Goal: Task Accomplishment & Management: Use online tool/utility

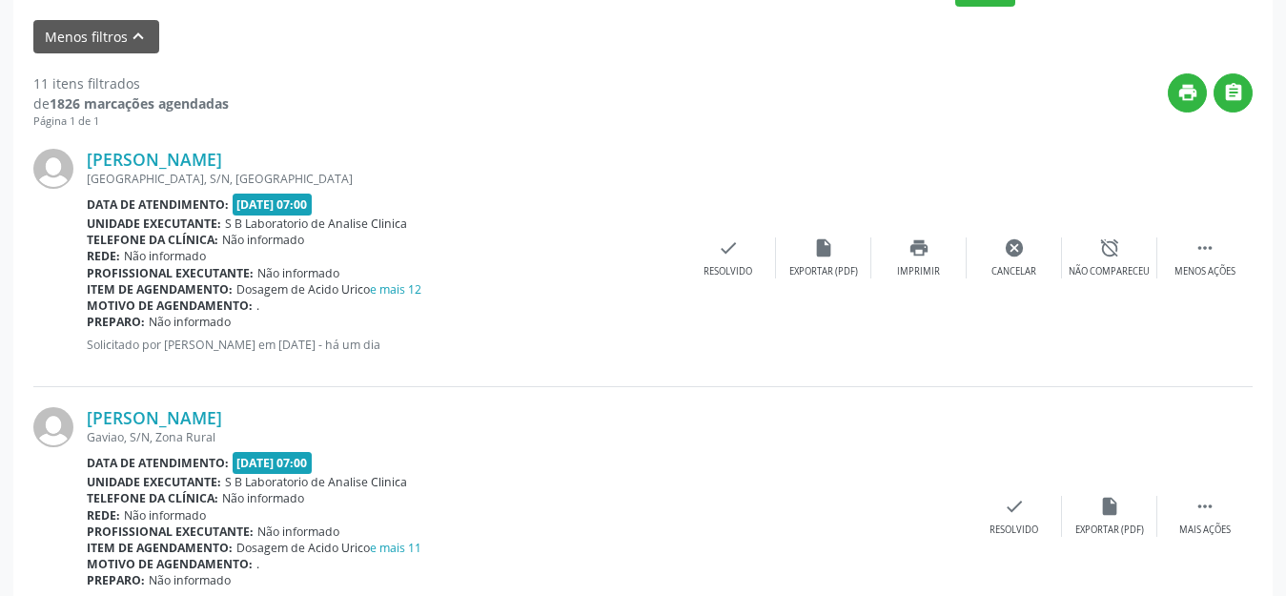
scroll to position [954, 0]
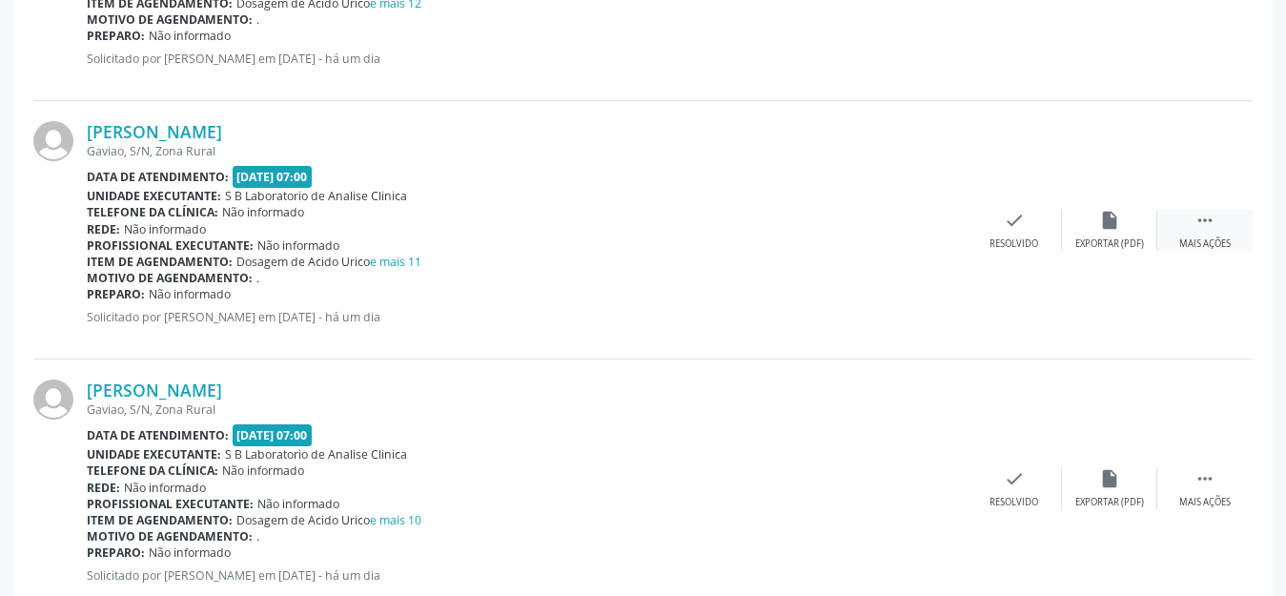
click at [1192, 227] on div " Mais ações" at bounding box center [1205, 230] width 95 height 41
click at [932, 237] on div "Imprimir" at bounding box center [918, 243] width 43 height 13
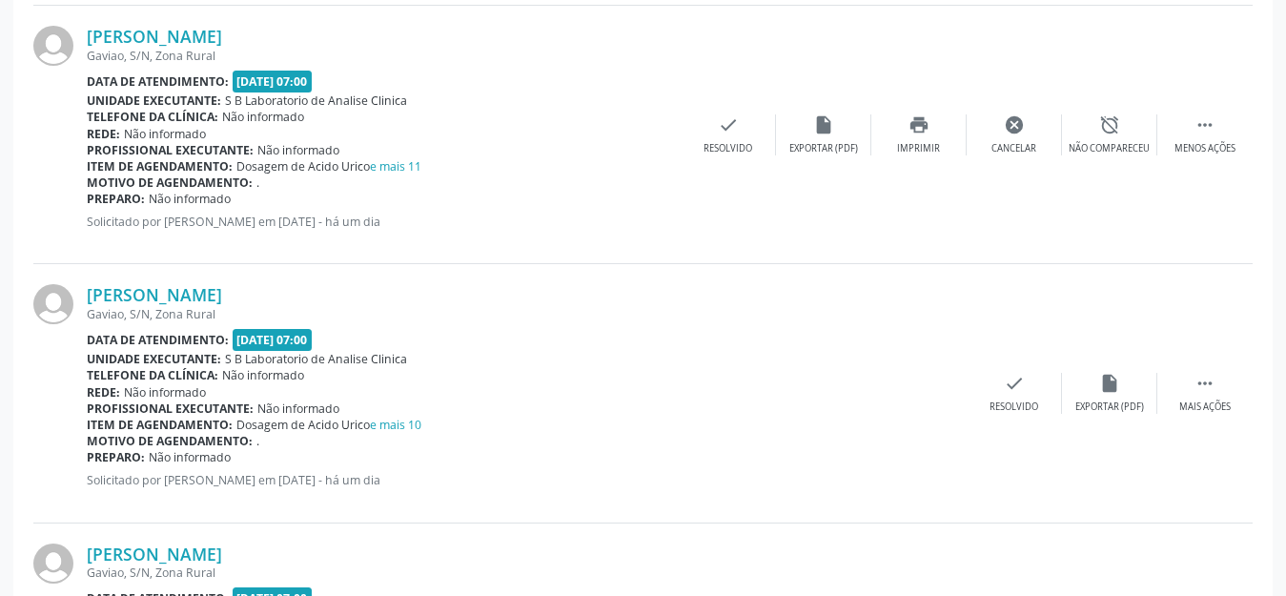
scroll to position [1144, 0]
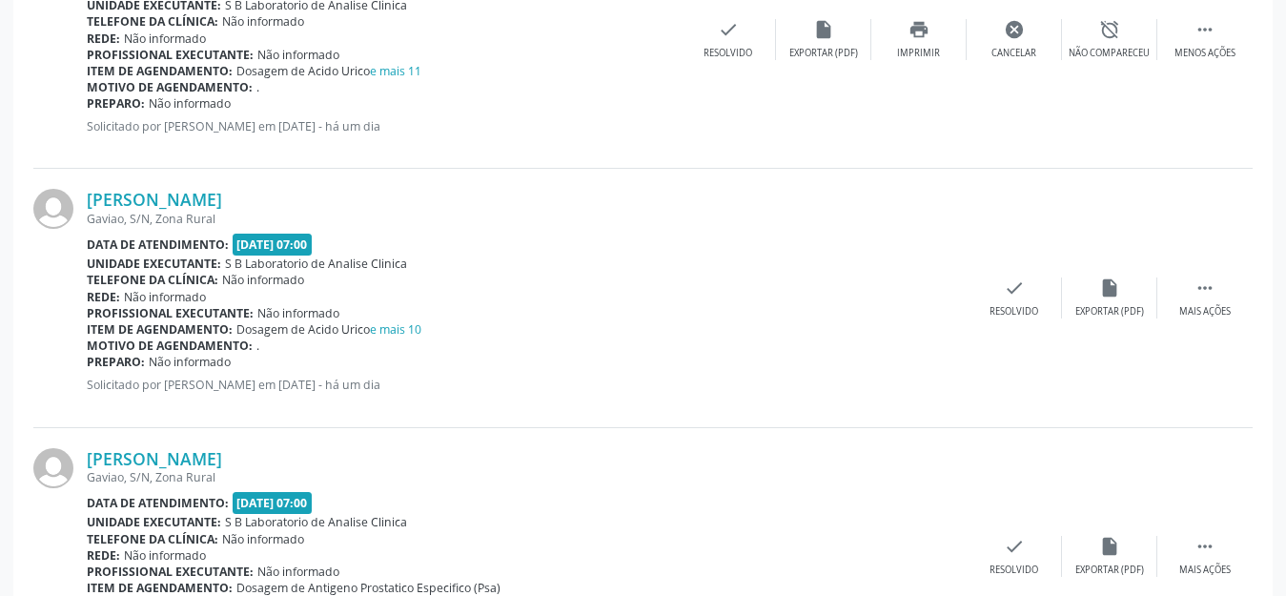
click at [1209, 268] on div "[PERSON_NAME] [GEOGRAPHIC_DATA], S/N, Zona Rural Data de atendimento: [DATE] 07…" at bounding box center [643, 298] width 1220 height 258
click at [1211, 293] on icon "" at bounding box center [1205, 287] width 21 height 21
click at [939, 287] on div "print Imprimir" at bounding box center [919, 297] width 95 height 41
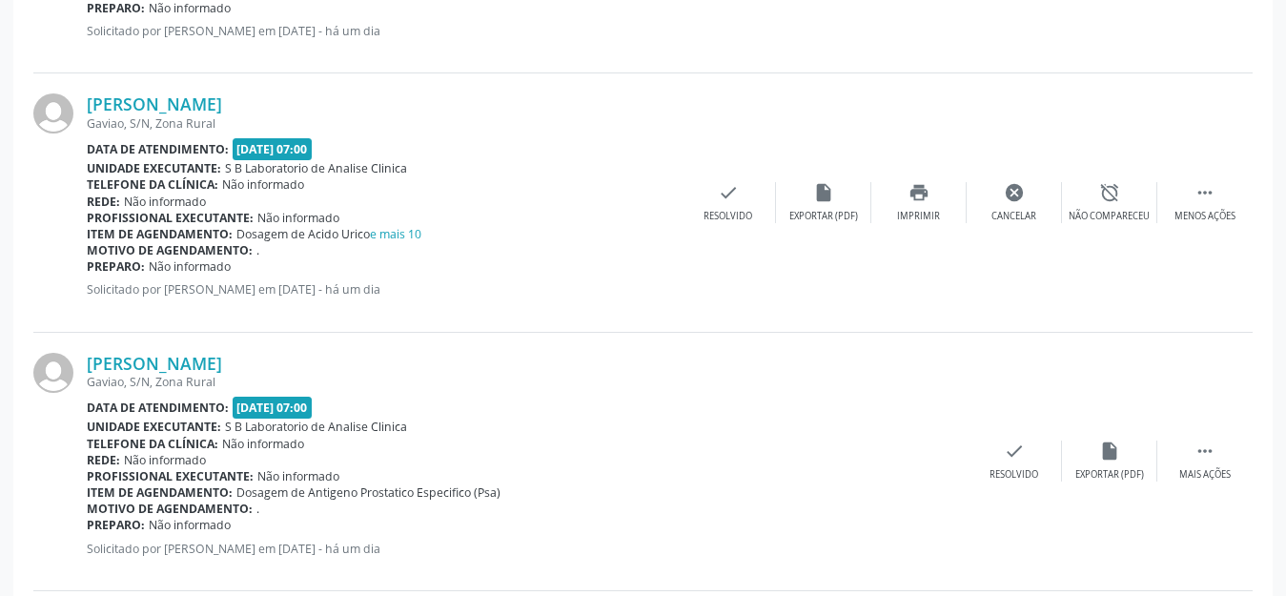
scroll to position [1430, 0]
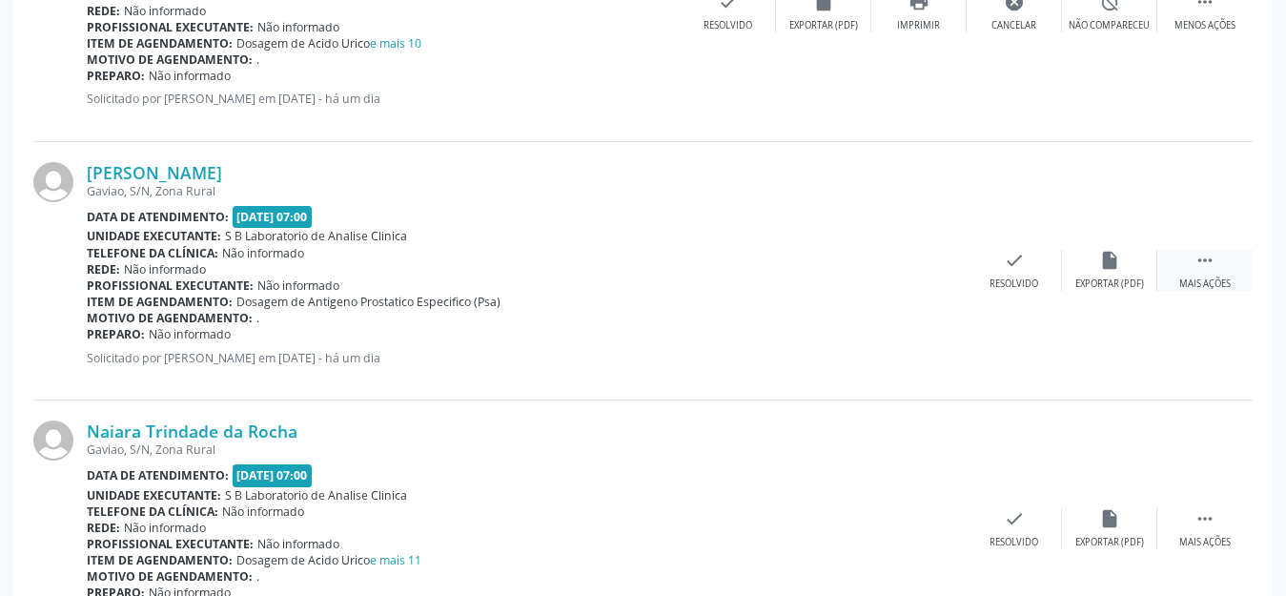
click at [1191, 280] on div "Mais ações" at bounding box center [1205, 283] width 51 height 13
click at [919, 268] on icon "print" at bounding box center [919, 260] width 21 height 21
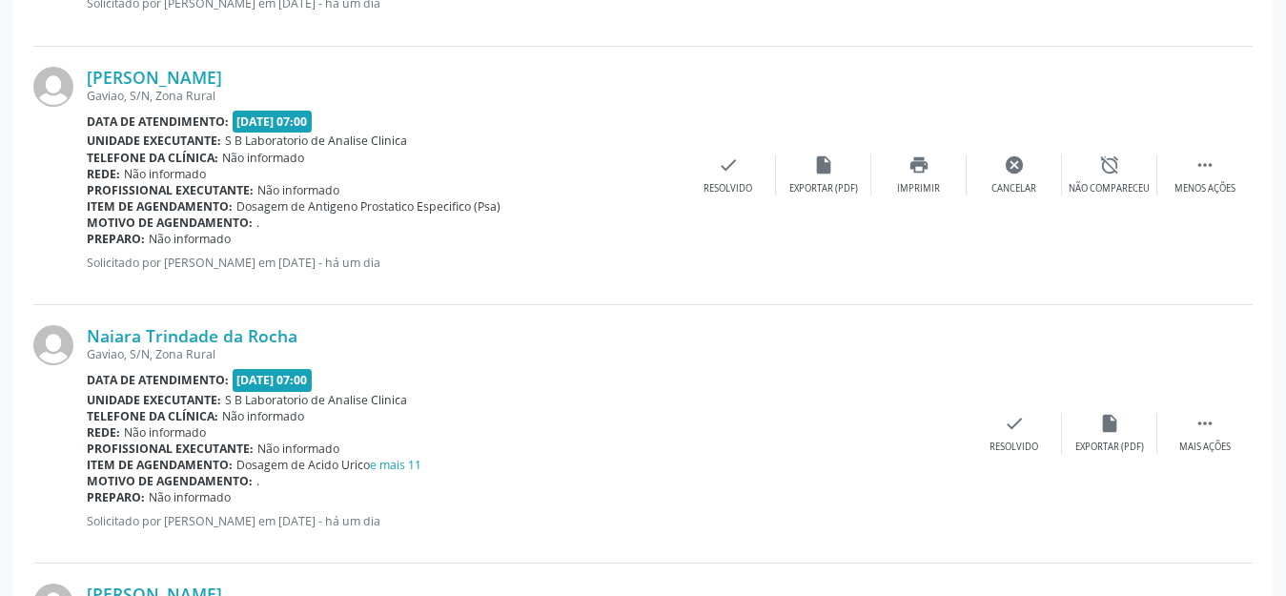
scroll to position [1621, 0]
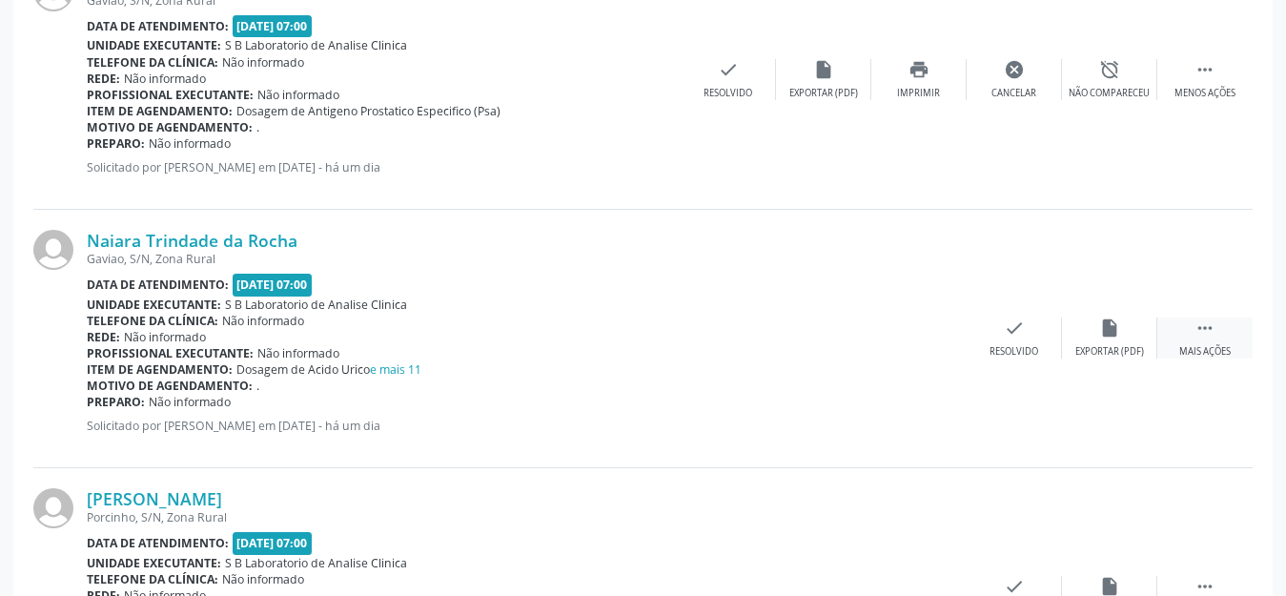
click at [1202, 349] on div "Mais ações" at bounding box center [1205, 351] width 51 height 13
click at [925, 339] on div "print Imprimir" at bounding box center [919, 338] width 95 height 41
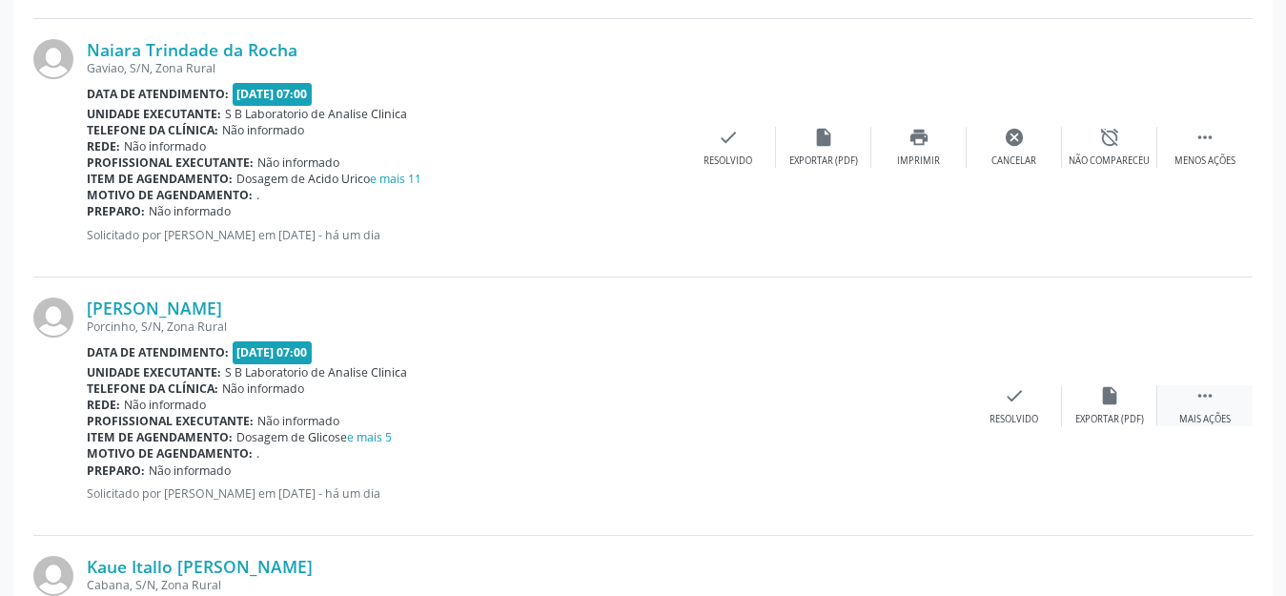
click at [1217, 423] on div "Mais ações" at bounding box center [1205, 419] width 51 height 13
click at [936, 421] on div "Imprimir" at bounding box center [918, 419] width 43 height 13
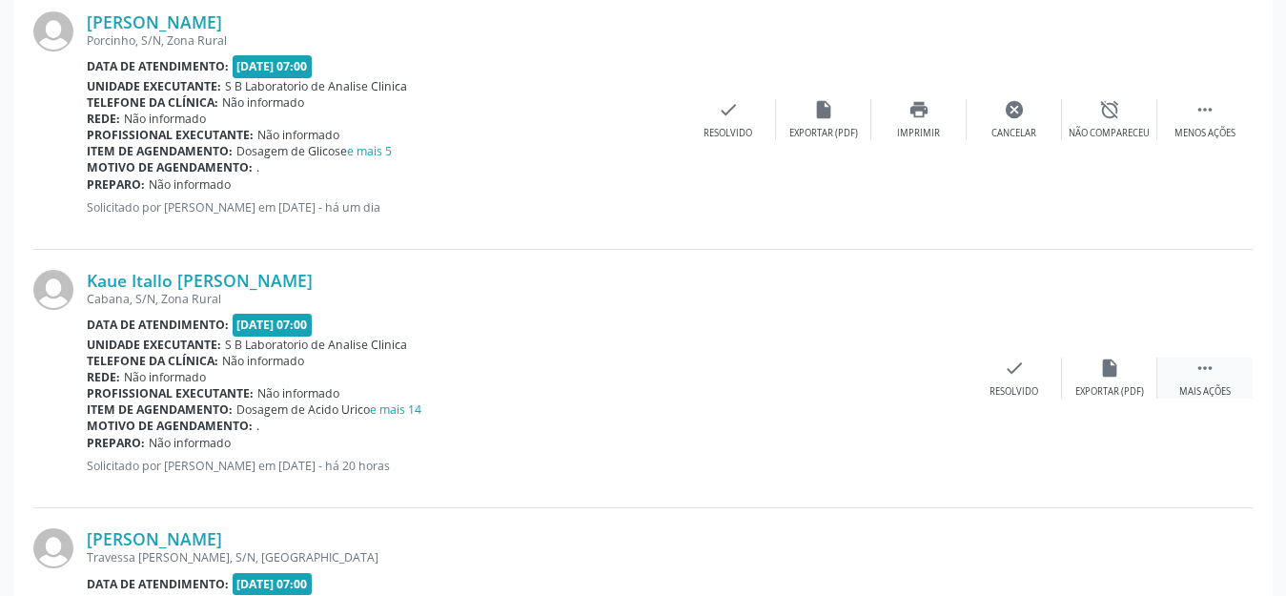
scroll to position [2193, 0]
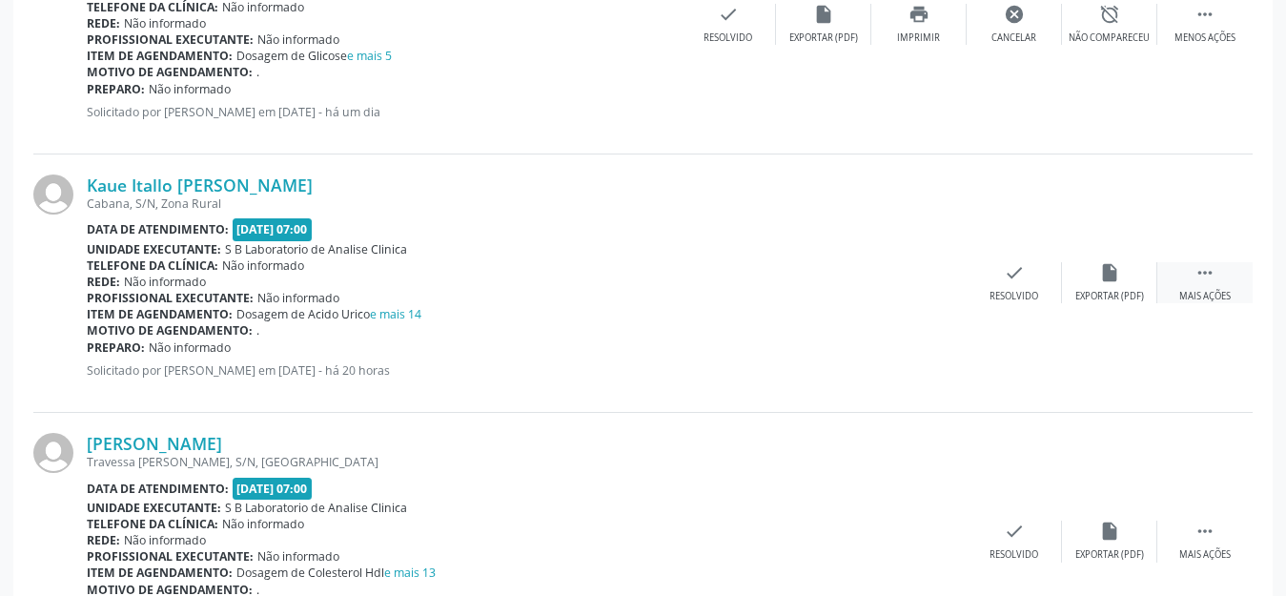
click at [1207, 286] on div " Mais ações" at bounding box center [1205, 282] width 95 height 41
click at [920, 293] on div "Imprimir" at bounding box center [918, 296] width 43 height 13
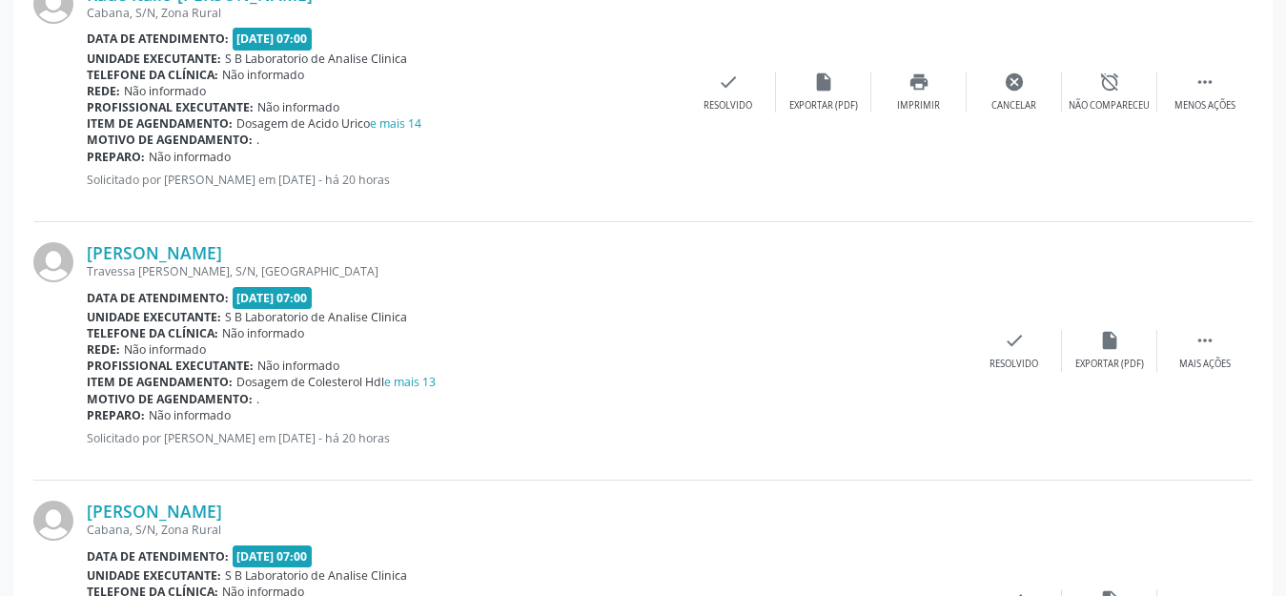
scroll to position [2479, 0]
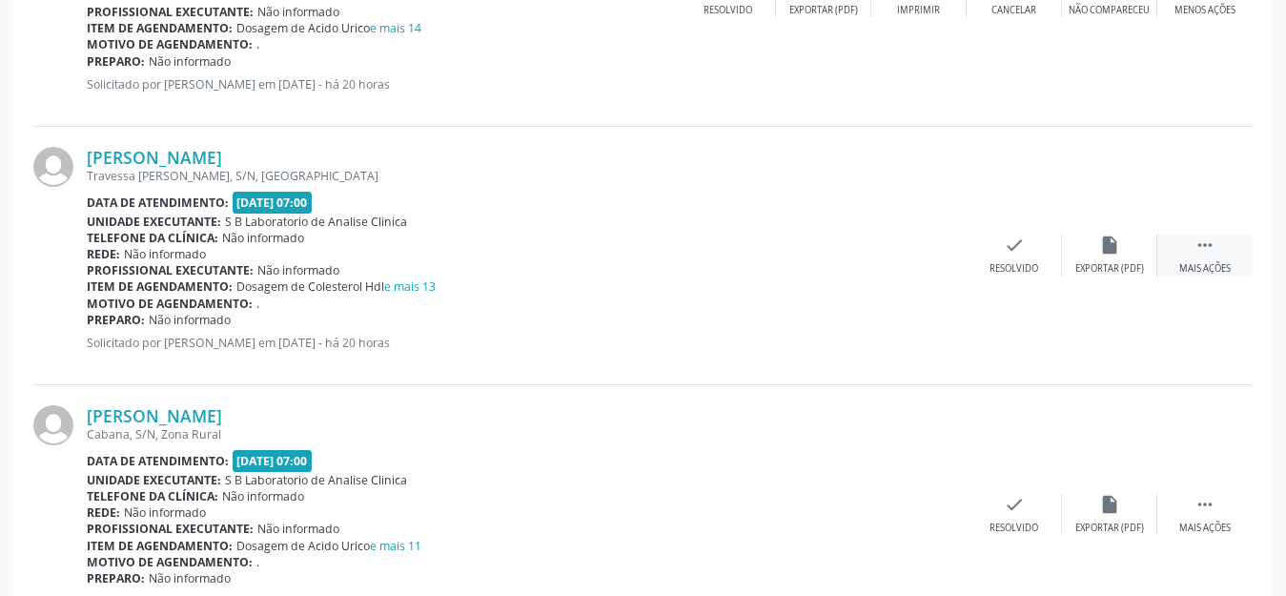
click at [1208, 272] on div "Mais ações" at bounding box center [1205, 268] width 51 height 13
click at [913, 244] on icon "print" at bounding box center [919, 245] width 21 height 21
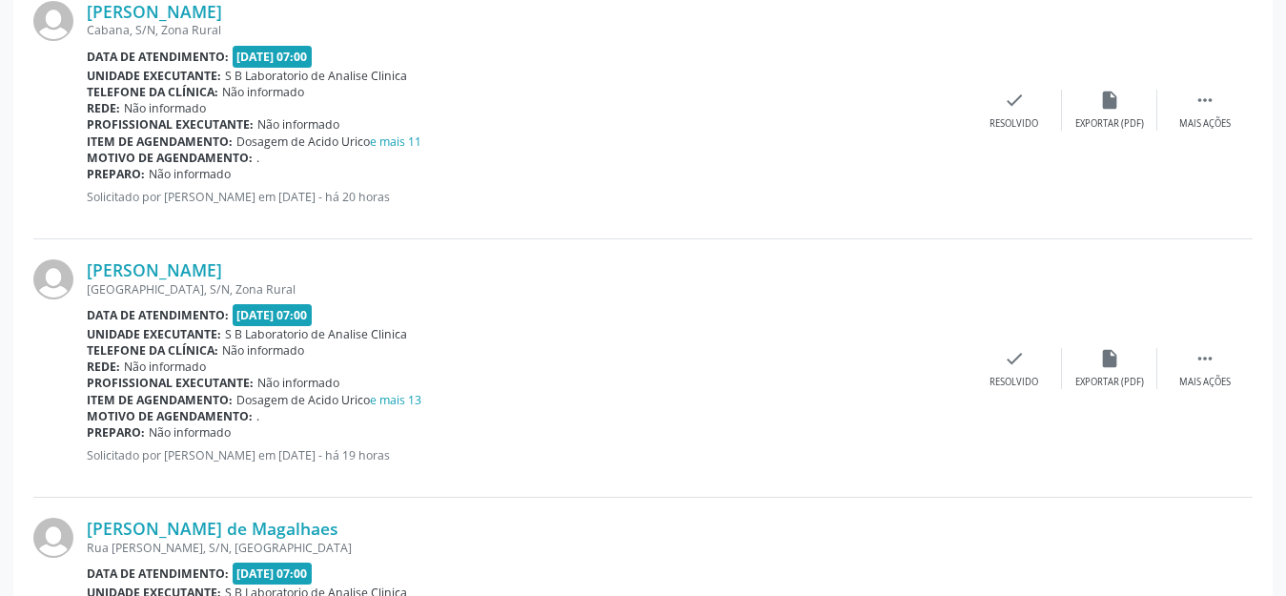
scroll to position [2693, 0]
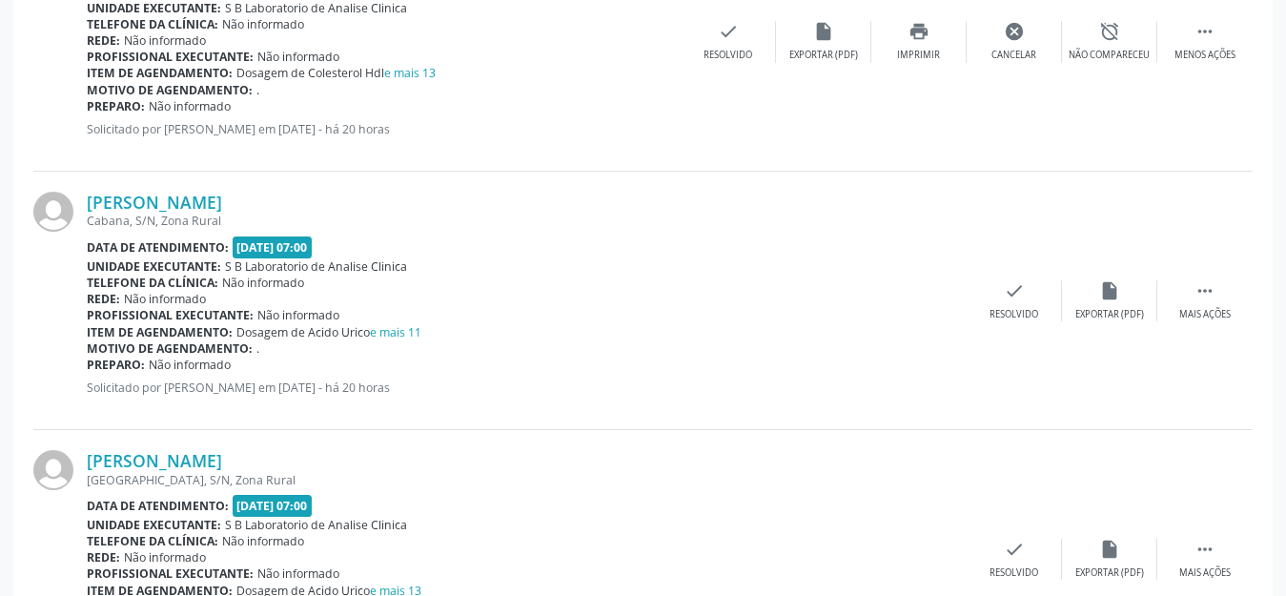
click at [795, 225] on div "Cabana, S/N, Zona Rural" at bounding box center [527, 221] width 880 height 16
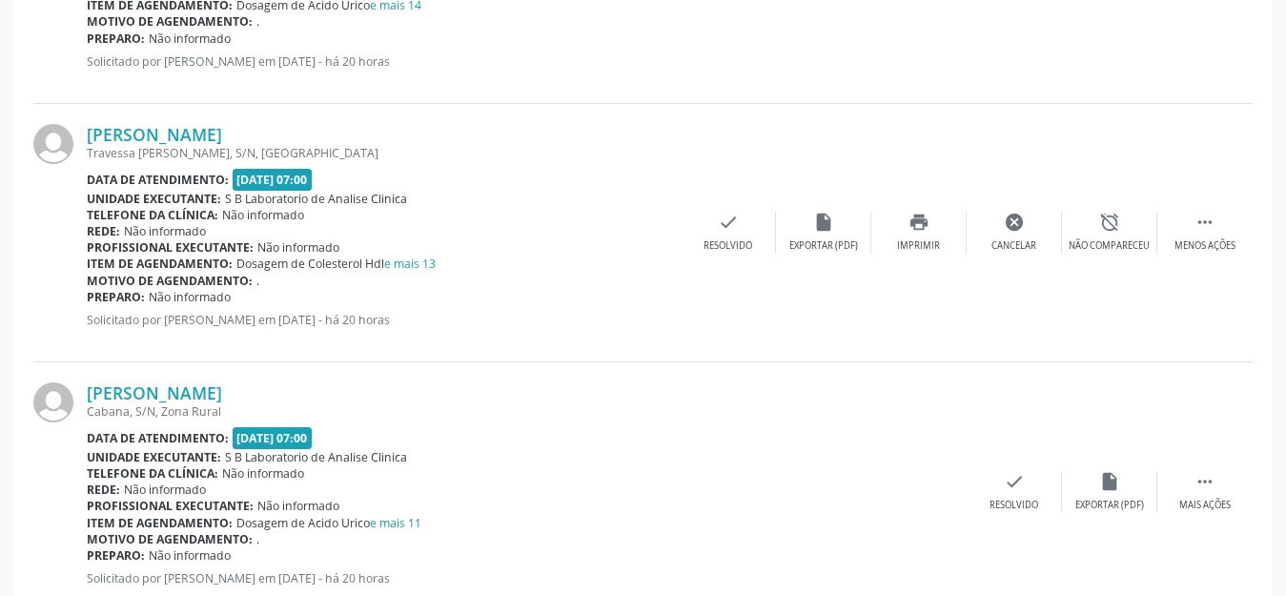
scroll to position [2597, 0]
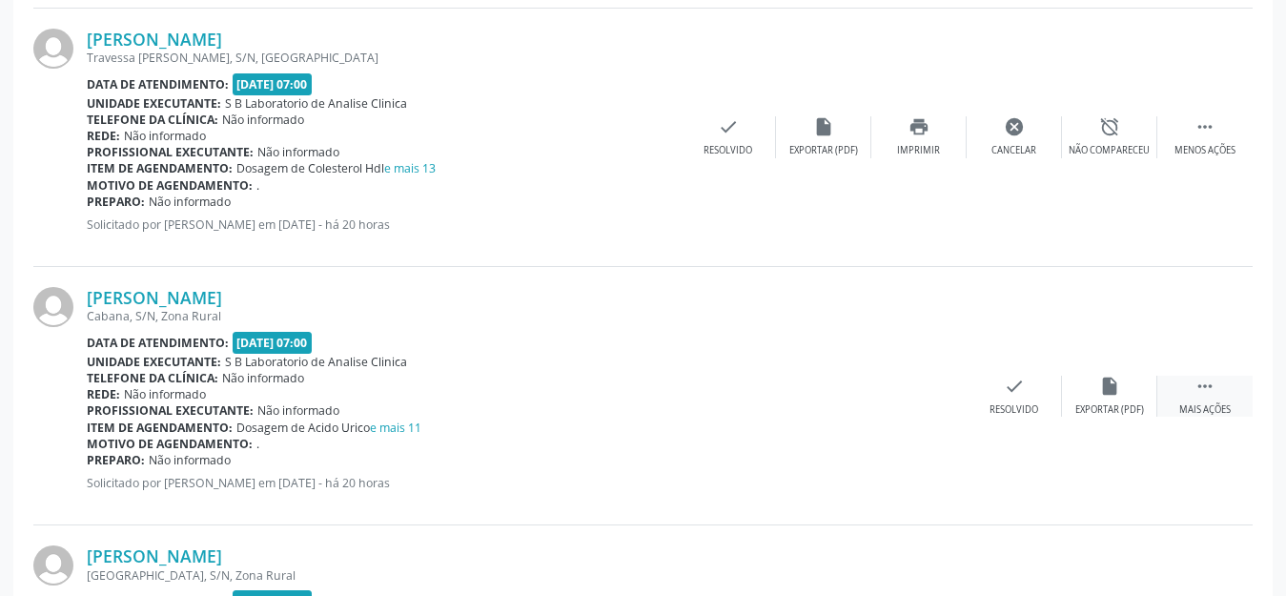
click at [1201, 391] on icon "" at bounding box center [1205, 386] width 21 height 21
click at [930, 403] on div "Imprimir" at bounding box center [918, 409] width 43 height 13
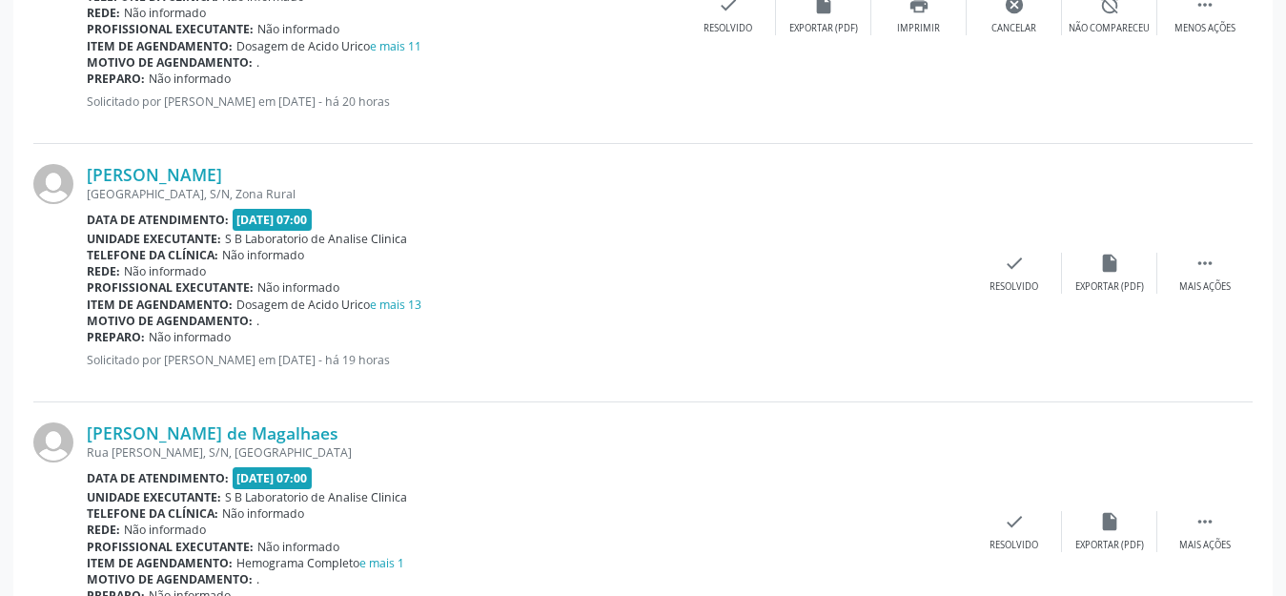
scroll to position [2884, 0]
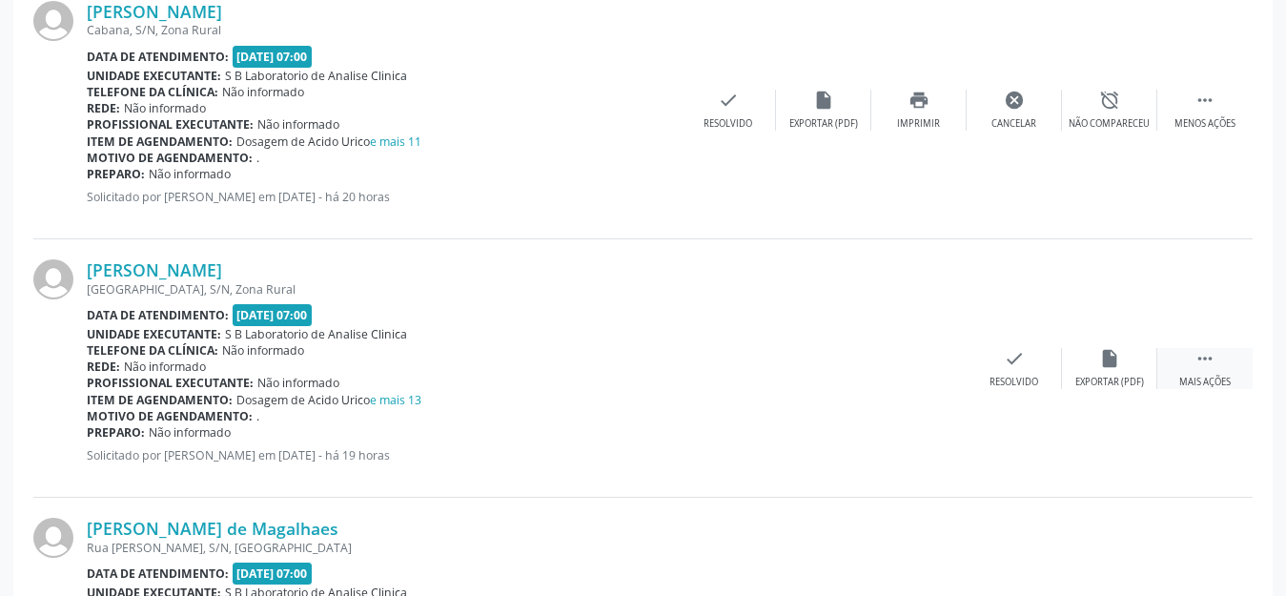
click at [1236, 365] on div " Mais ações" at bounding box center [1205, 368] width 95 height 41
click at [928, 370] on div "print Imprimir" at bounding box center [919, 368] width 95 height 41
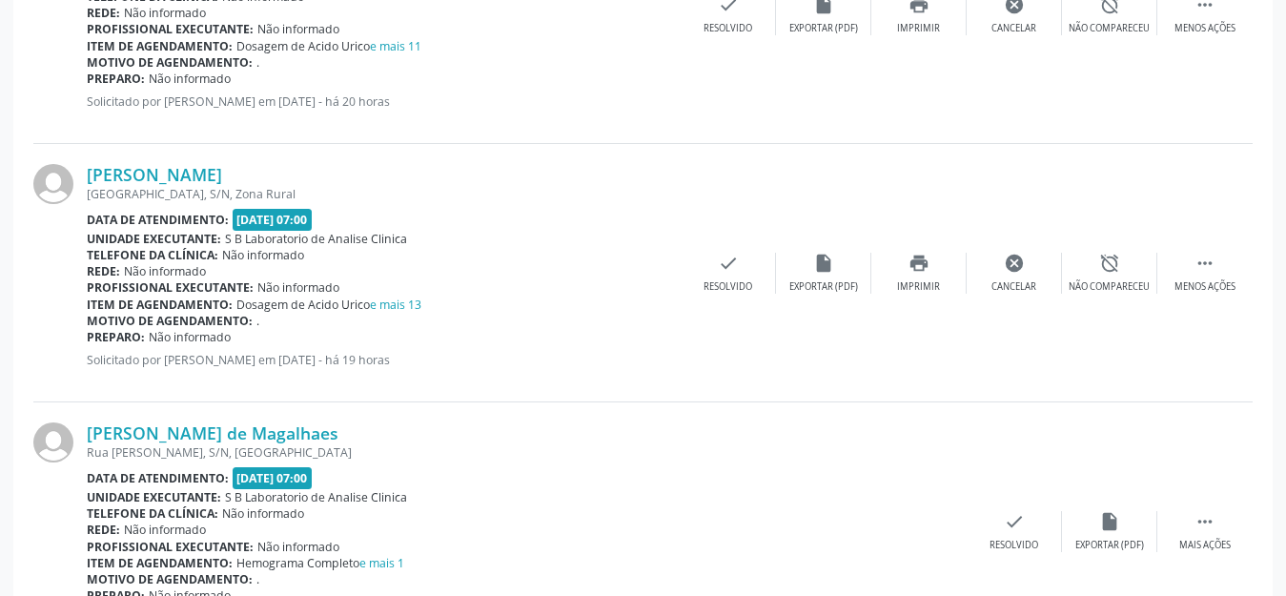
scroll to position [3074, 0]
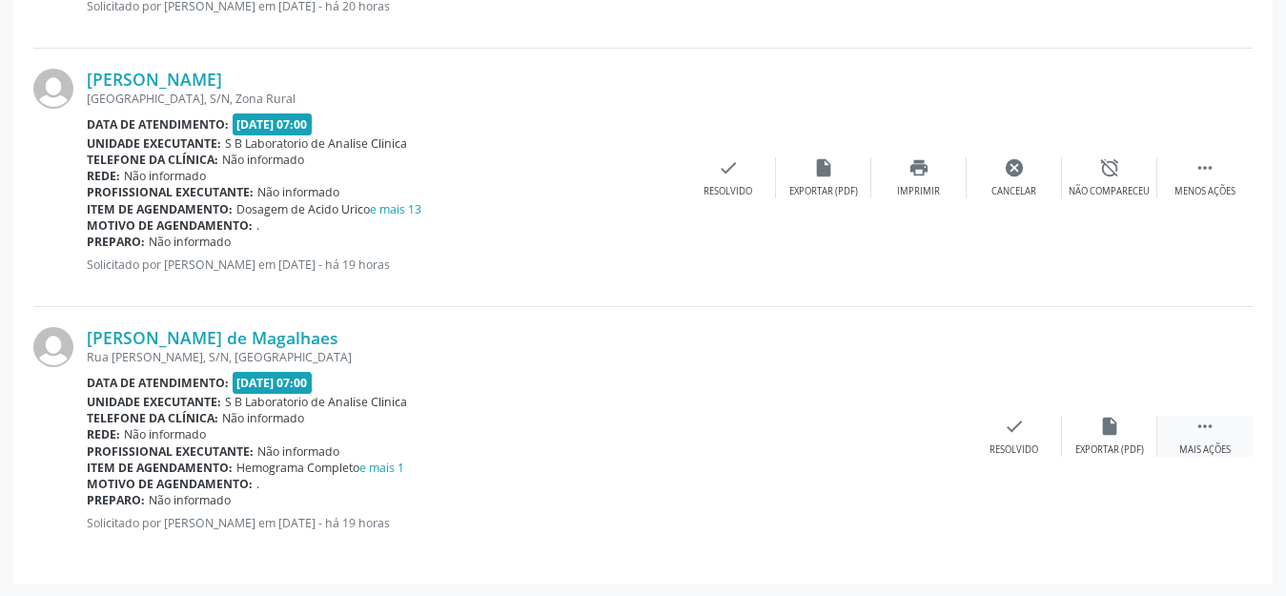
click at [1221, 446] on div "Mais ações" at bounding box center [1205, 449] width 51 height 13
click at [921, 434] on icon "print" at bounding box center [919, 426] width 21 height 21
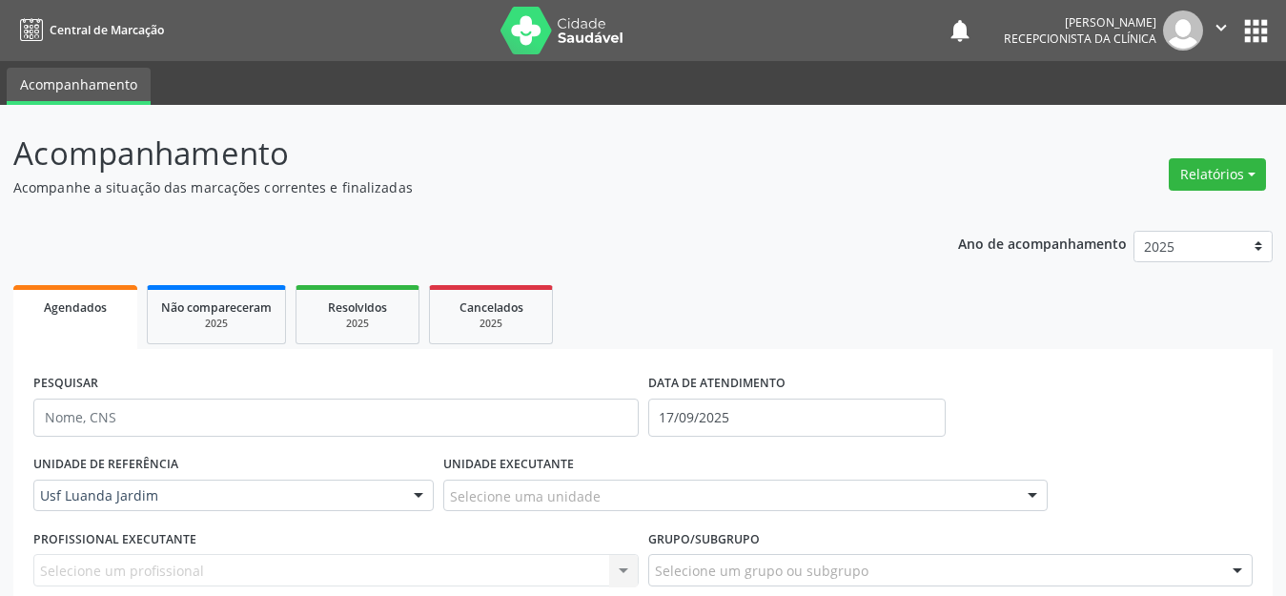
scroll to position [667, 0]
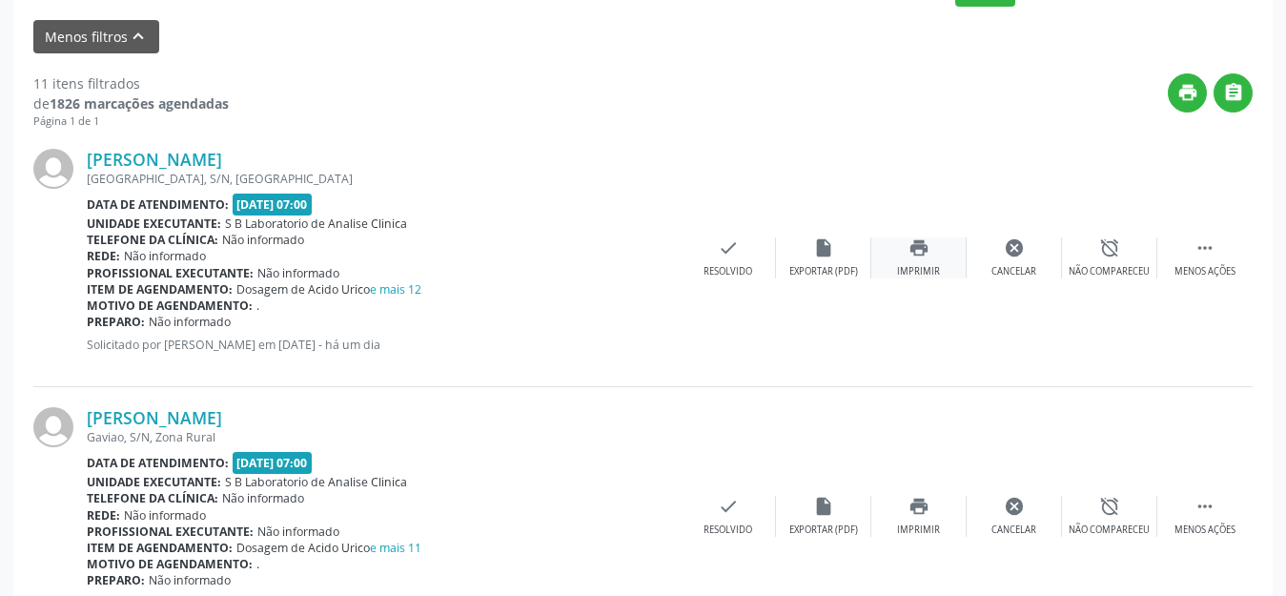
click at [915, 256] on icon "print" at bounding box center [919, 247] width 21 height 21
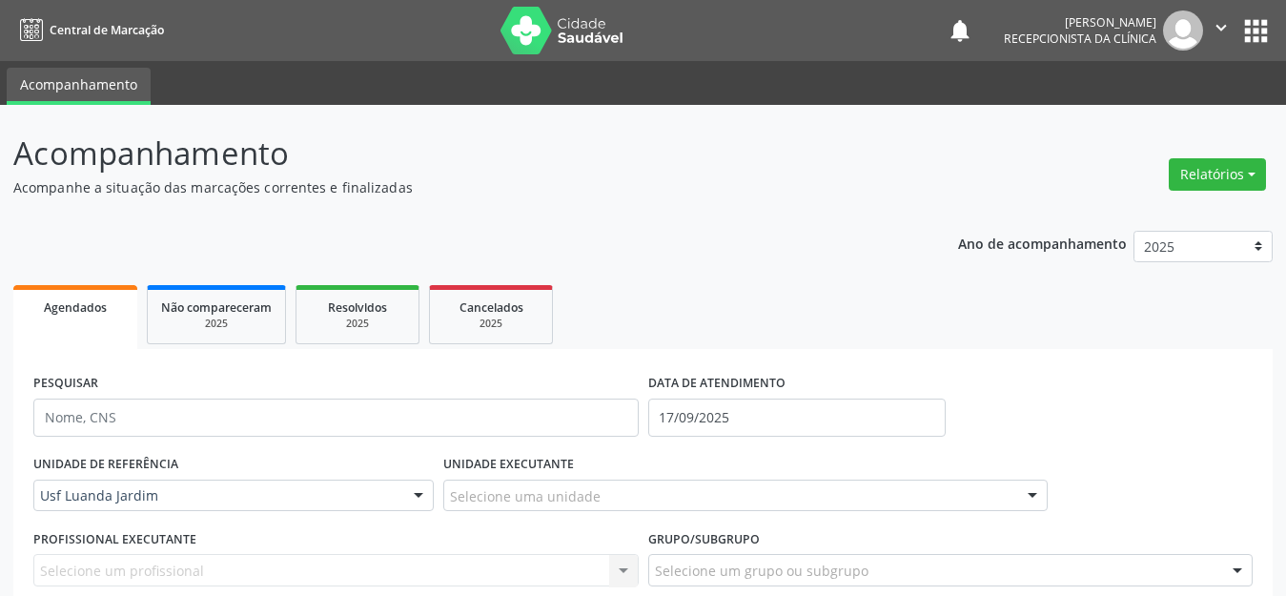
scroll to position [95, 0]
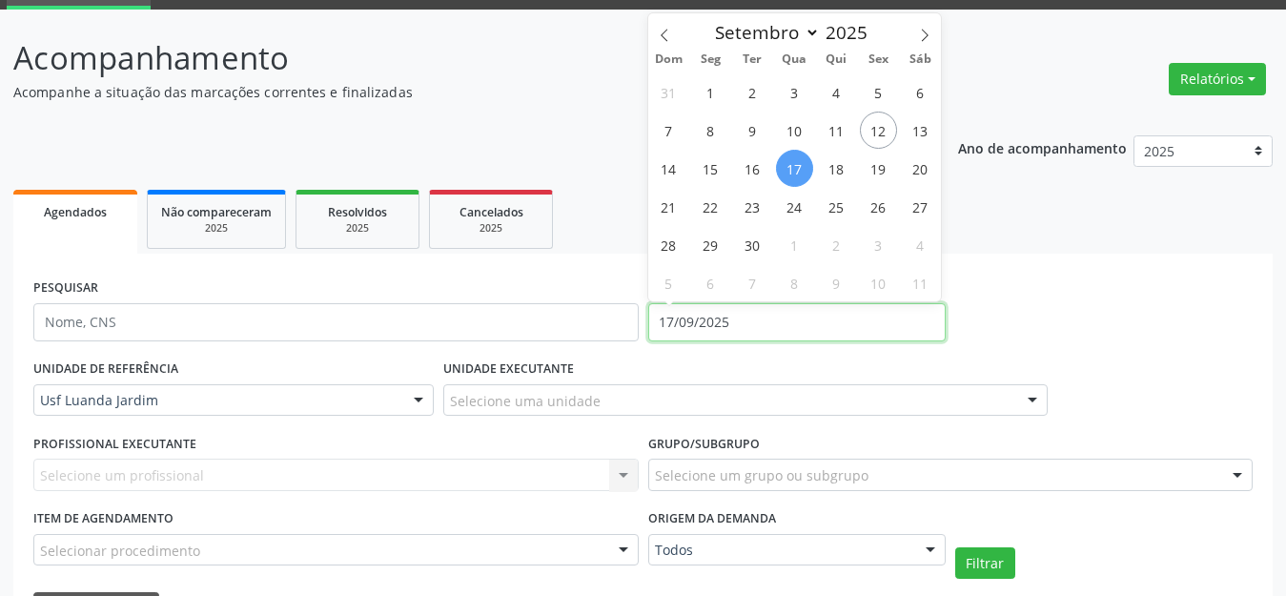
click at [749, 328] on input "17/09/2025" at bounding box center [797, 322] width 298 height 38
click at [708, 90] on span "1" at bounding box center [710, 91] width 37 height 37
type input "[DATE]"
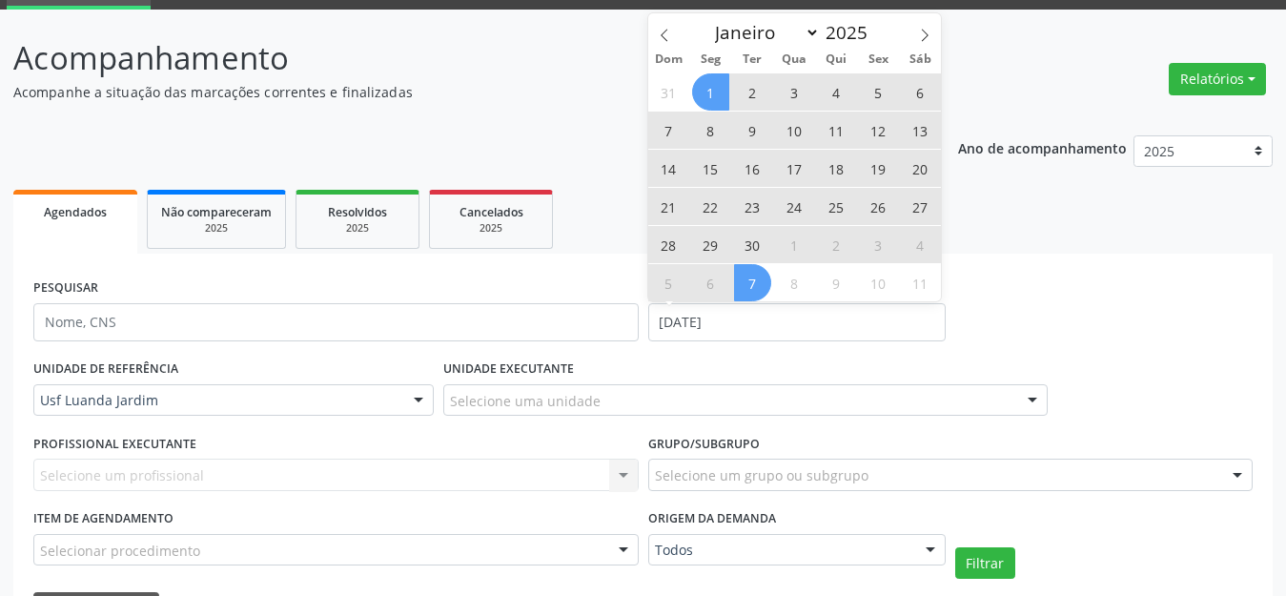
click at [769, 264] on div "31 1 2 3 4 5 6 7 8 9 10 11 12 13 14 15 16 17 18 19 20 21 22 23 24 25 26 27 28 2…" at bounding box center [795, 186] width 294 height 229
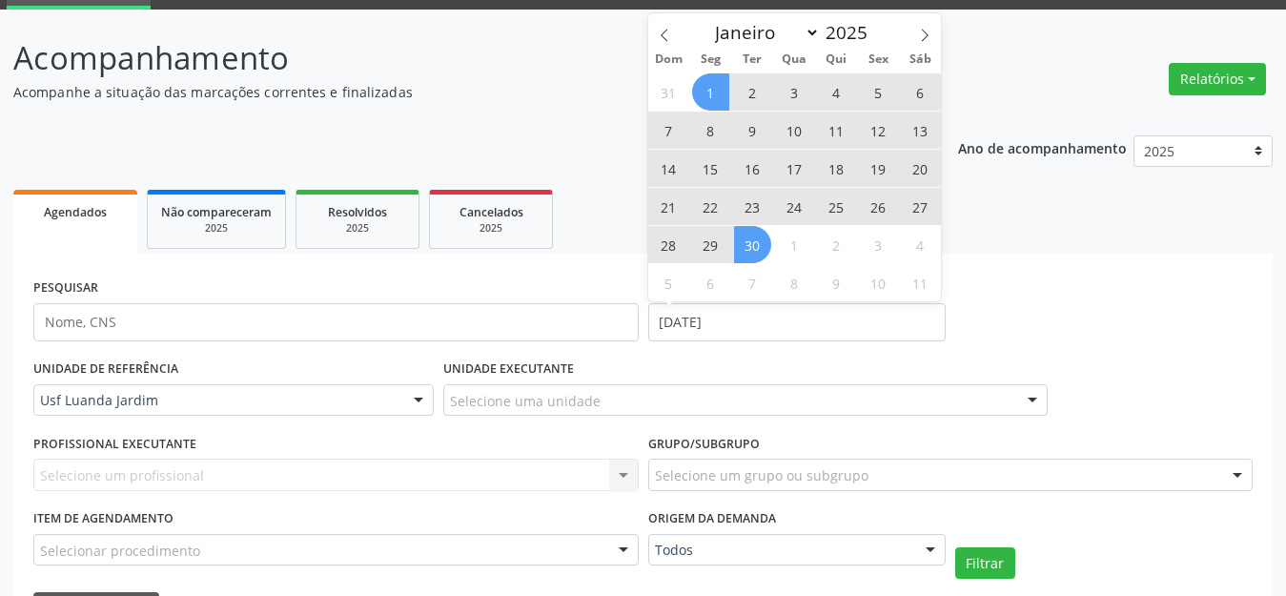
click at [754, 247] on span "30" at bounding box center [752, 244] width 37 height 37
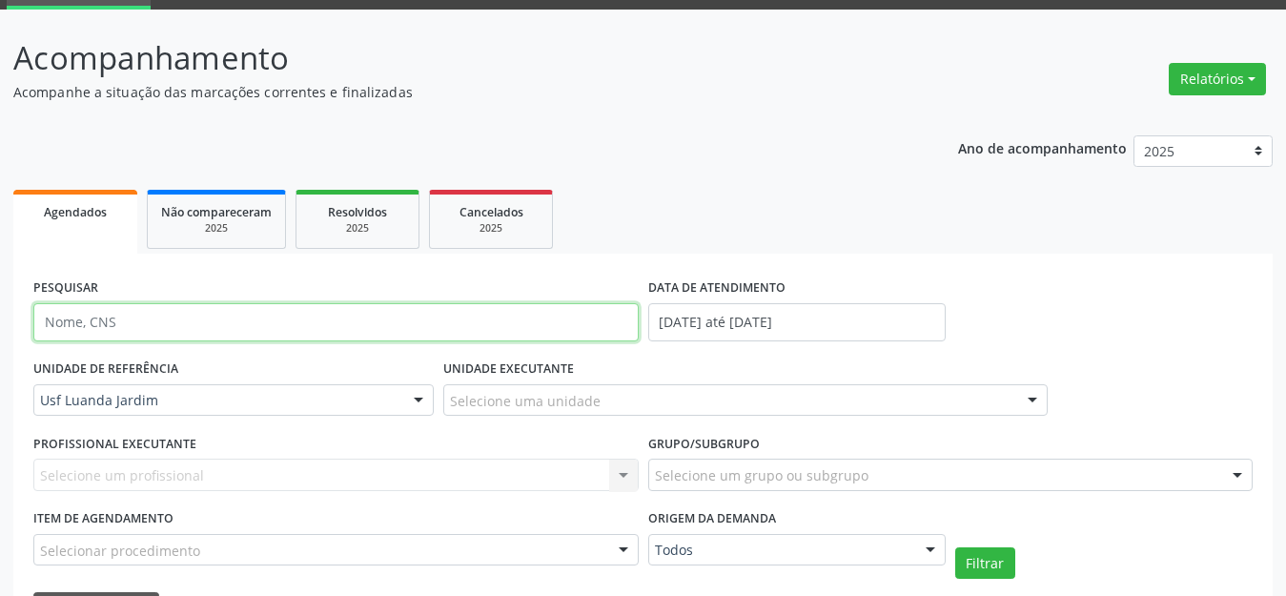
click at [430, 322] on input "text" at bounding box center [335, 322] width 605 height 38
type input "[PERSON_NAME]"
click at [955, 547] on button "Filtrar" at bounding box center [985, 563] width 60 height 32
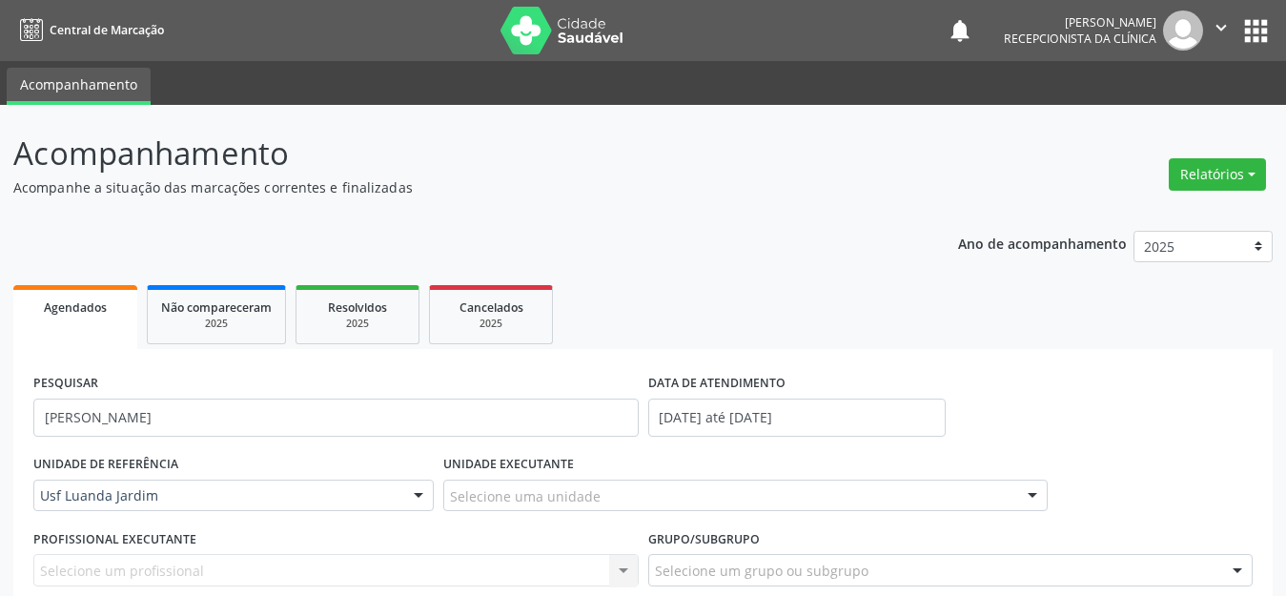
scroll to position [218, 0]
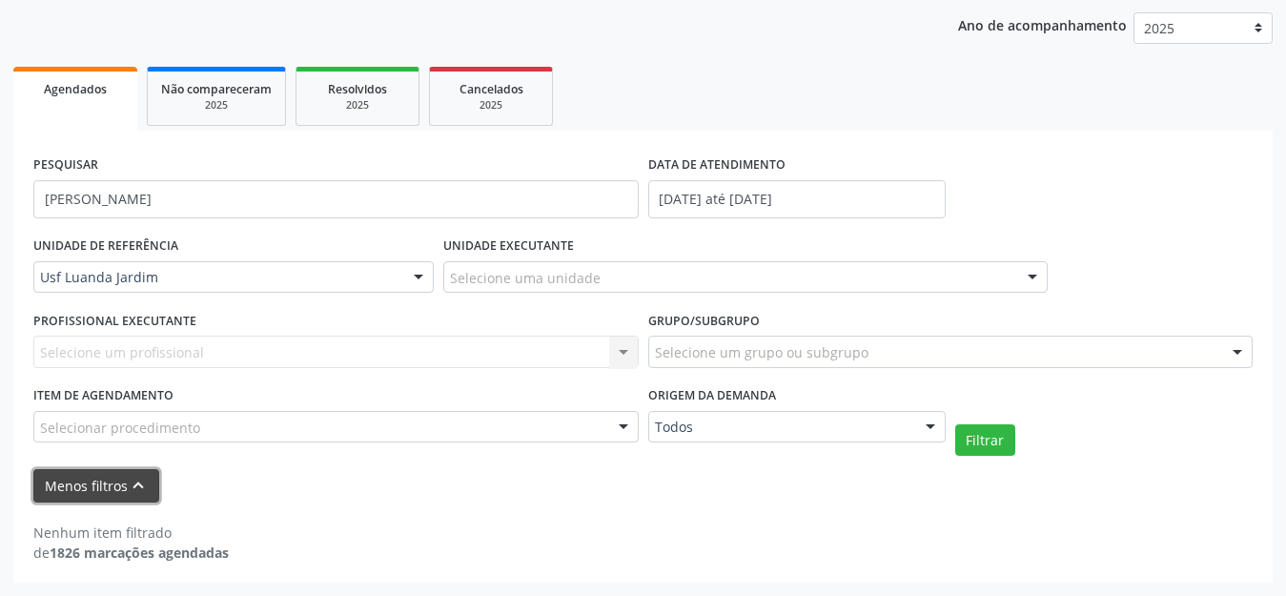
click at [126, 473] on button "Menos filtros keyboard_arrow_up" at bounding box center [96, 485] width 126 height 33
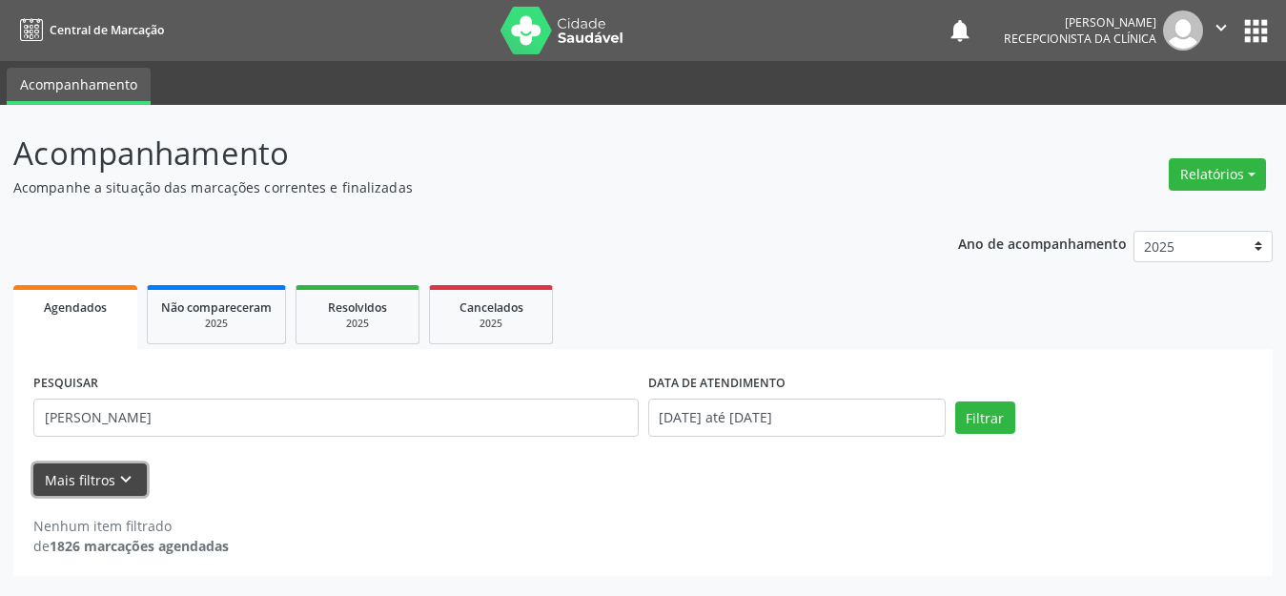
scroll to position [0, 0]
click at [126, 473] on icon "keyboard_arrow_down" at bounding box center [125, 479] width 21 height 21
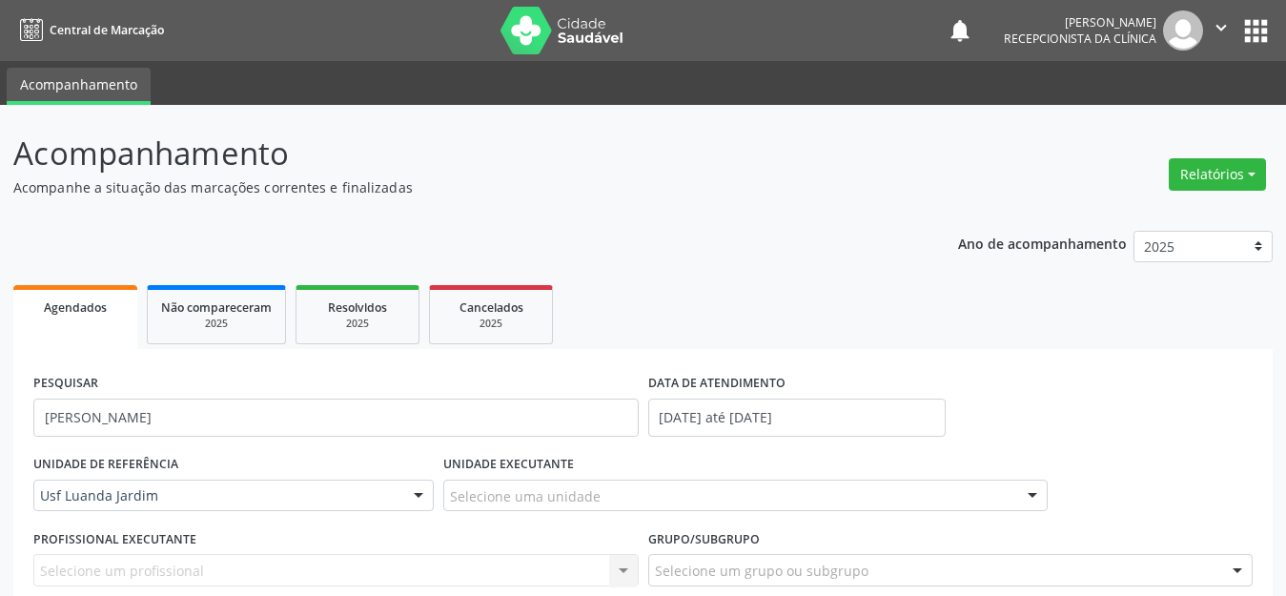
click at [136, 478] on label "UNIDADE DE REFERÊNCIA" at bounding box center [105, 465] width 145 height 30
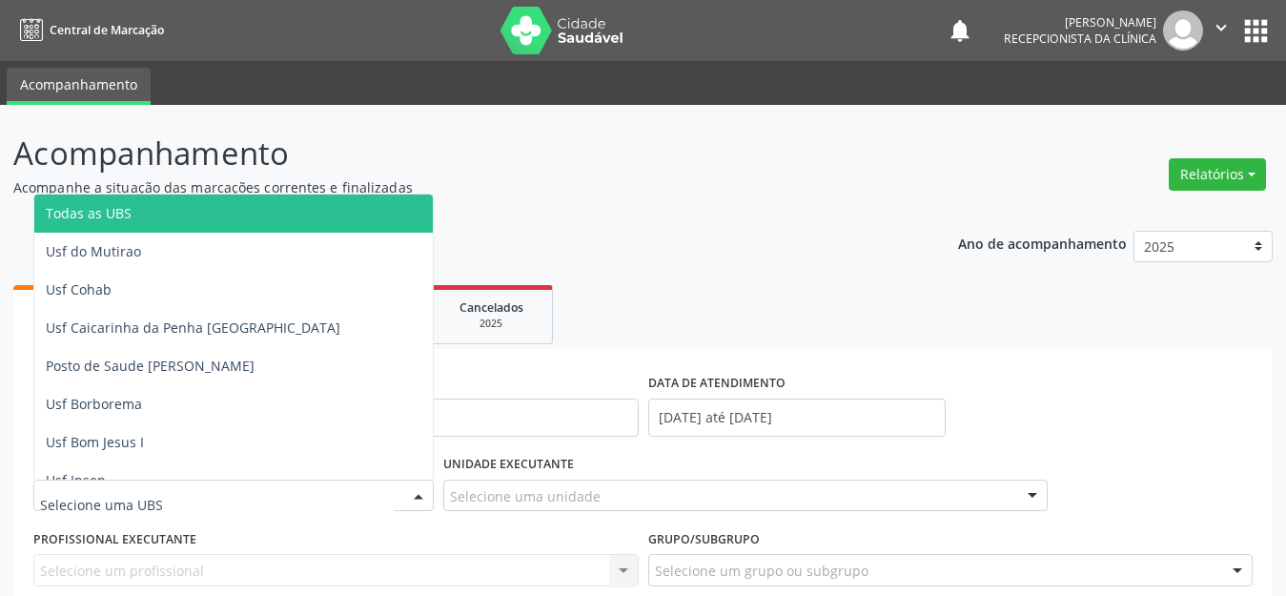
click at [174, 215] on span "Todas as UBS" at bounding box center [268, 214] width 468 height 38
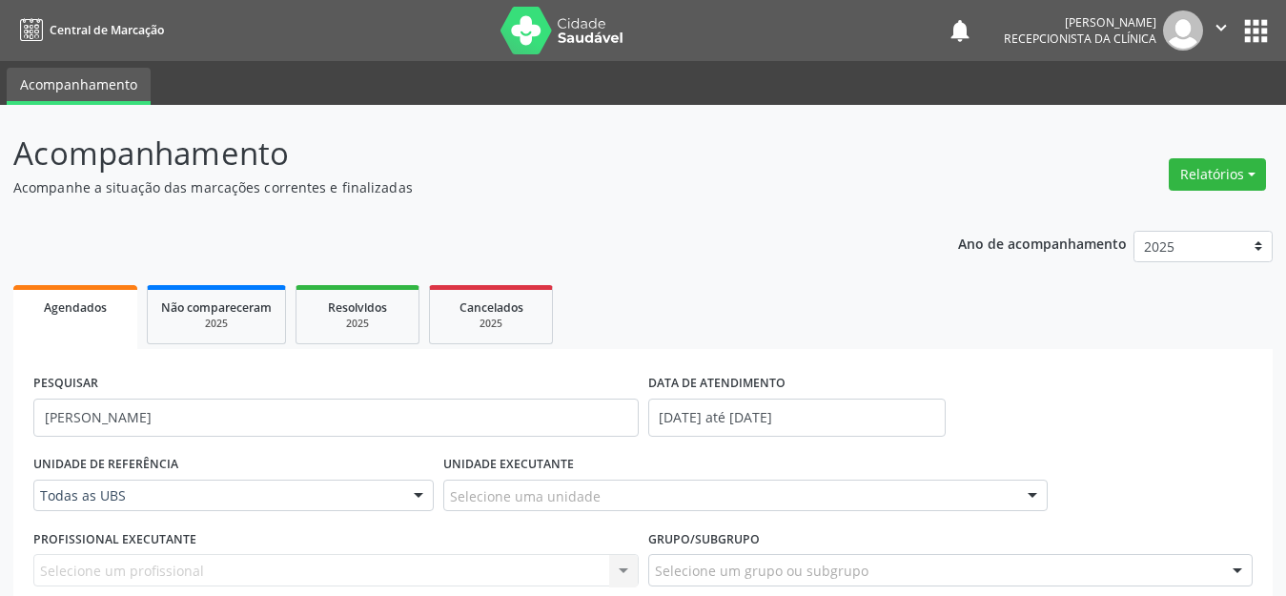
scroll to position [218, 0]
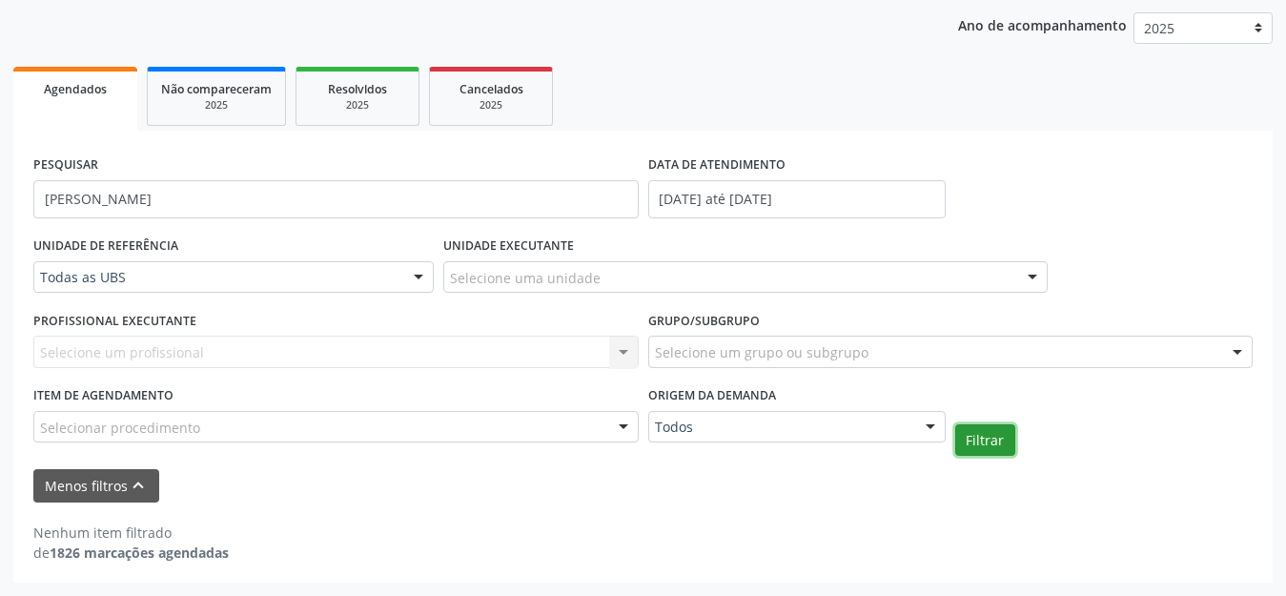
click at [984, 438] on button "Filtrar" at bounding box center [985, 440] width 60 height 32
